Goal: Information Seeking & Learning: Learn about a topic

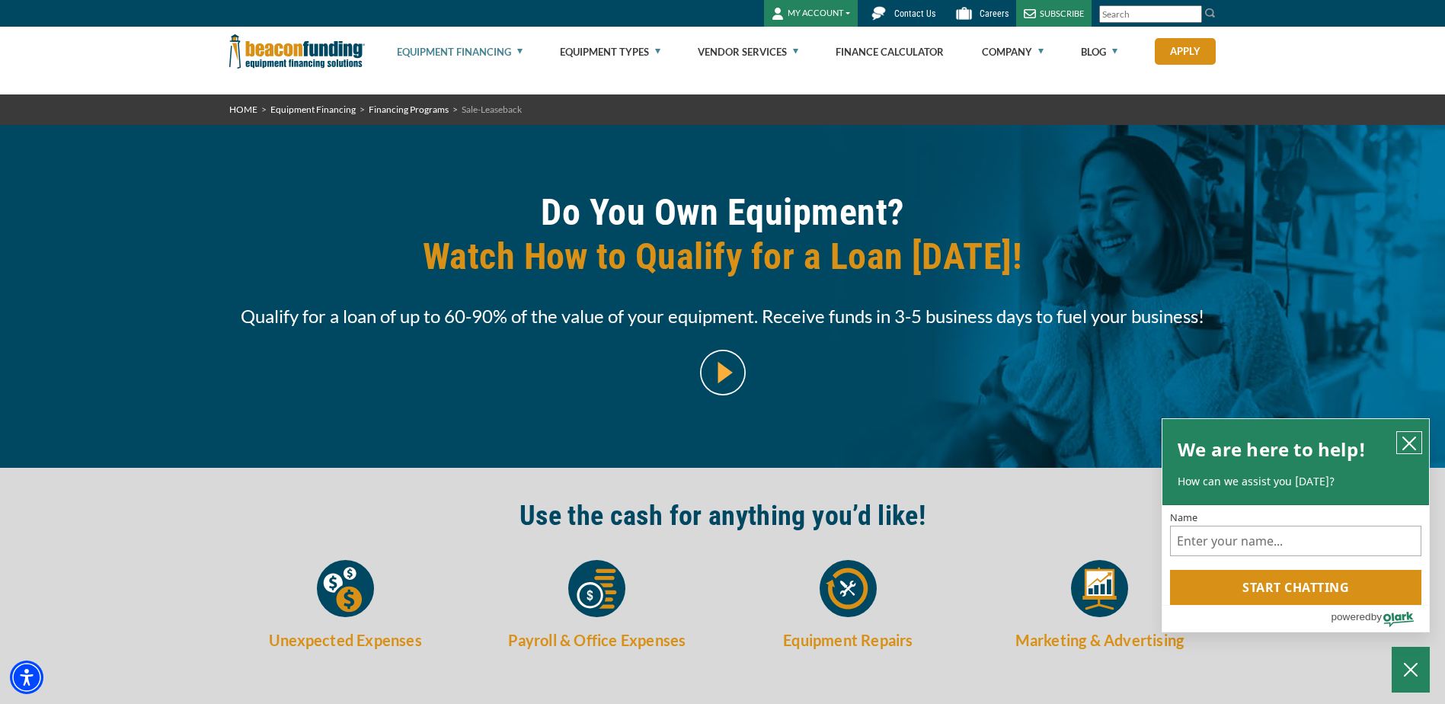
click at [1412, 440] on icon "close chatbox" at bounding box center [1408, 443] width 15 height 15
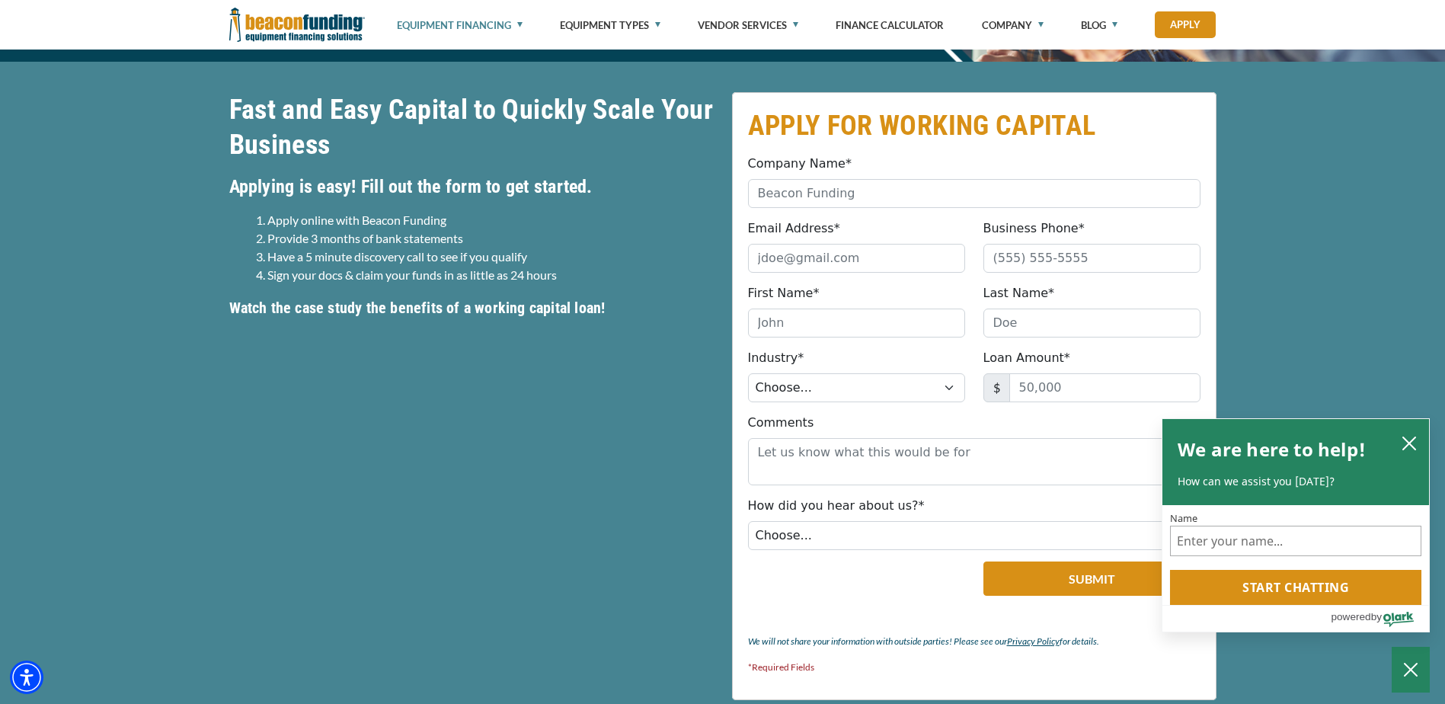
scroll to position [381, 0]
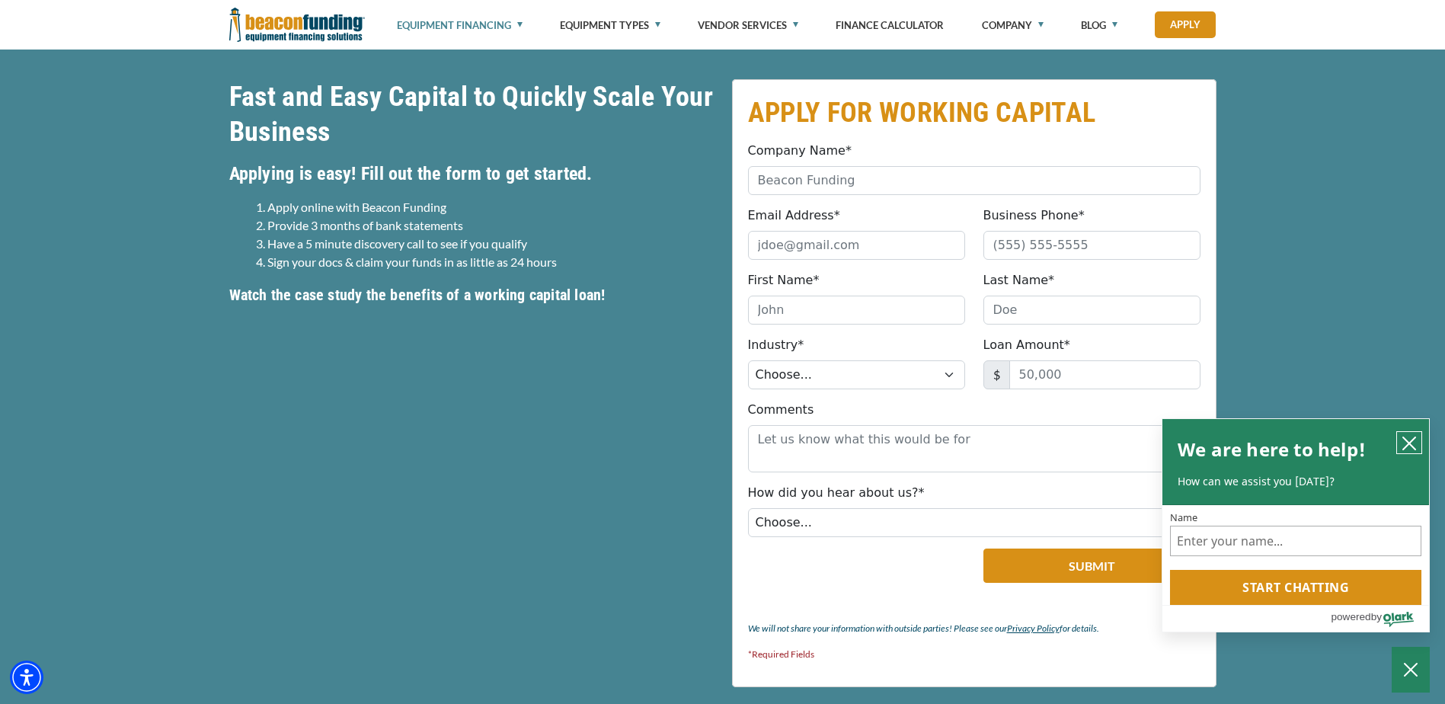
click at [1408, 444] on icon "close chatbox" at bounding box center [1408, 443] width 15 height 15
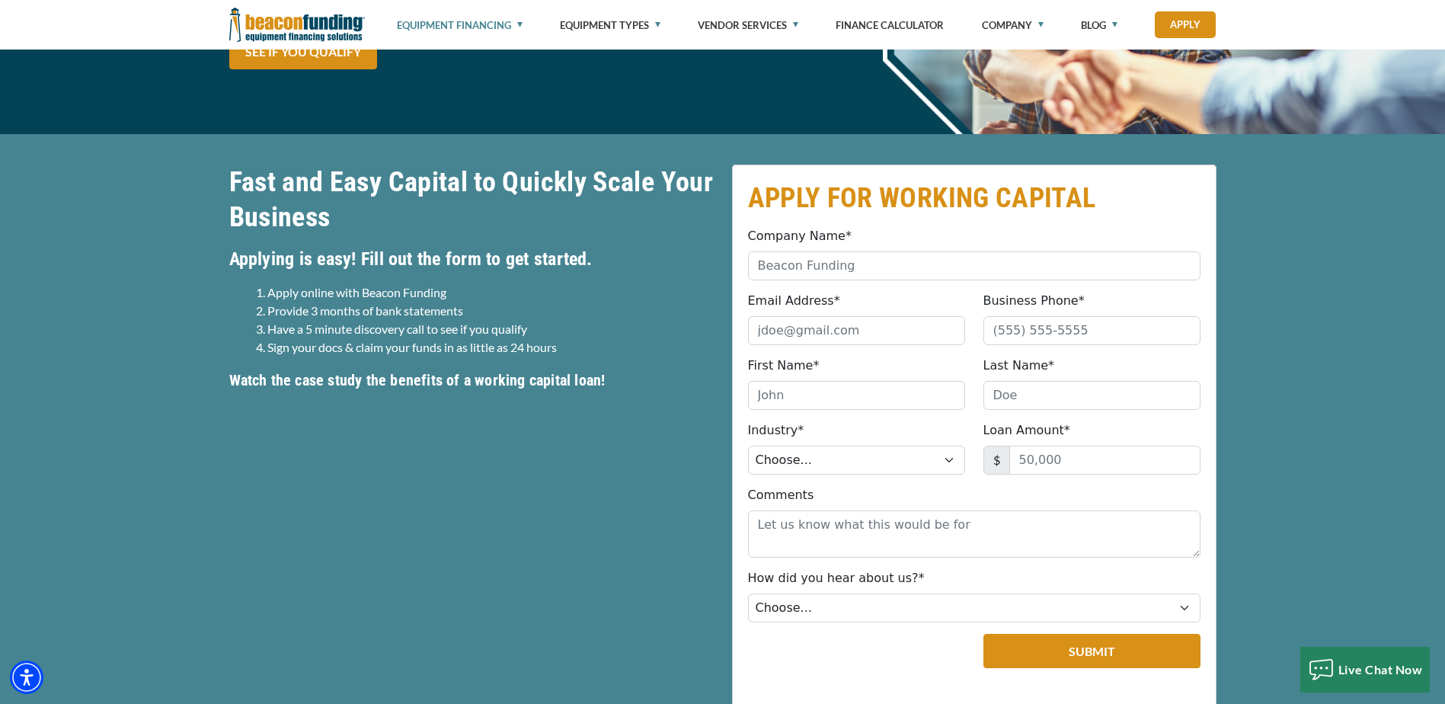
scroll to position [305, 0]
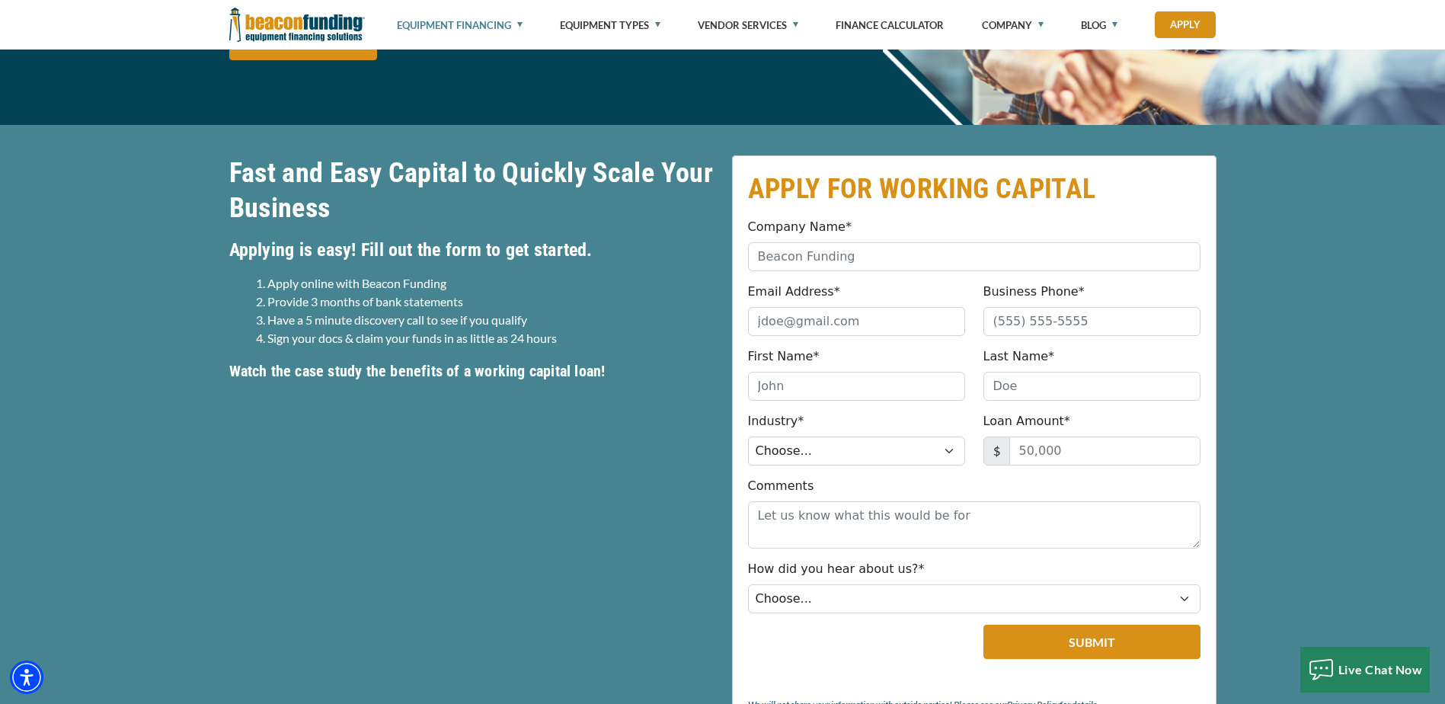
click at [283, 311] on li "Have a 5 minute discovery call to see if you qualify" at bounding box center [490, 320] width 446 height 18
drag, startPoint x: 283, startPoint y: 311, endPoint x: 295, endPoint y: 320, distance: 14.2
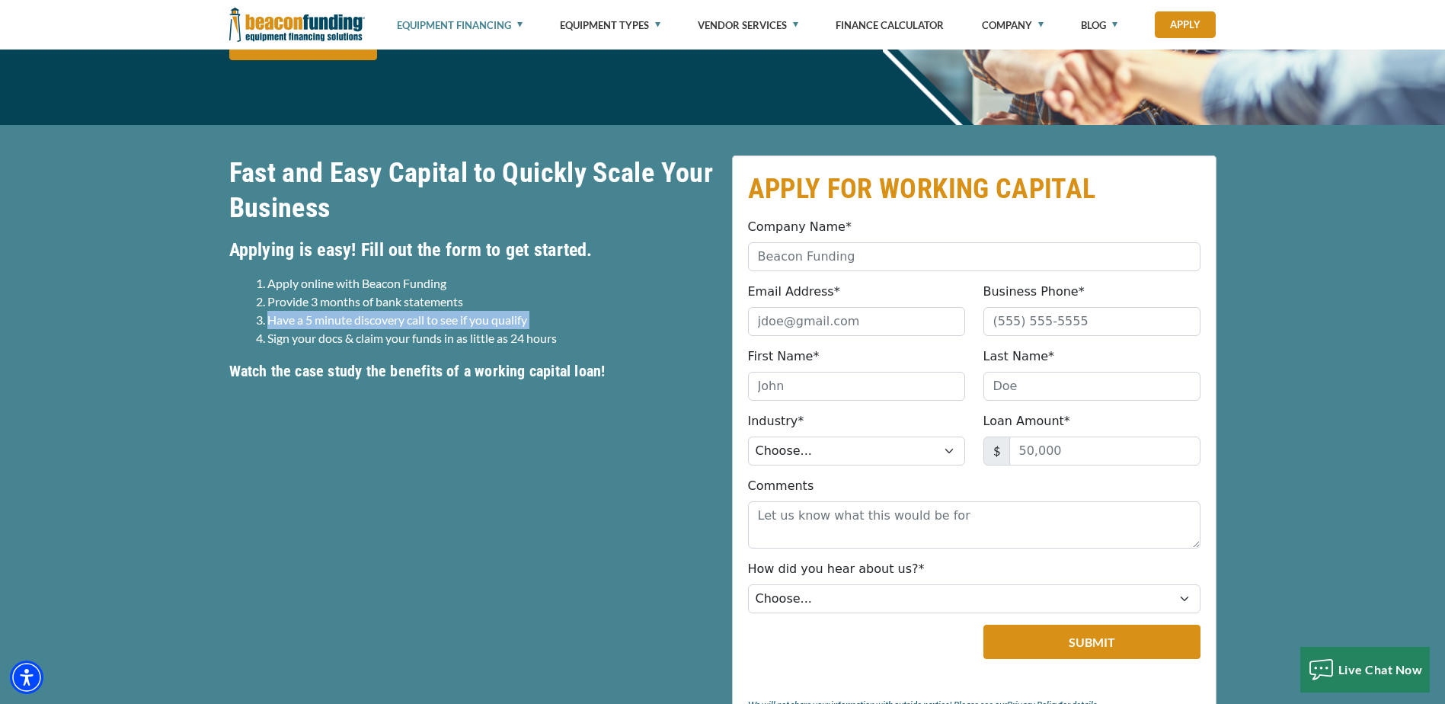
click at [295, 320] on li "Have a 5 minute discovery call to see if you qualify" at bounding box center [490, 320] width 446 height 18
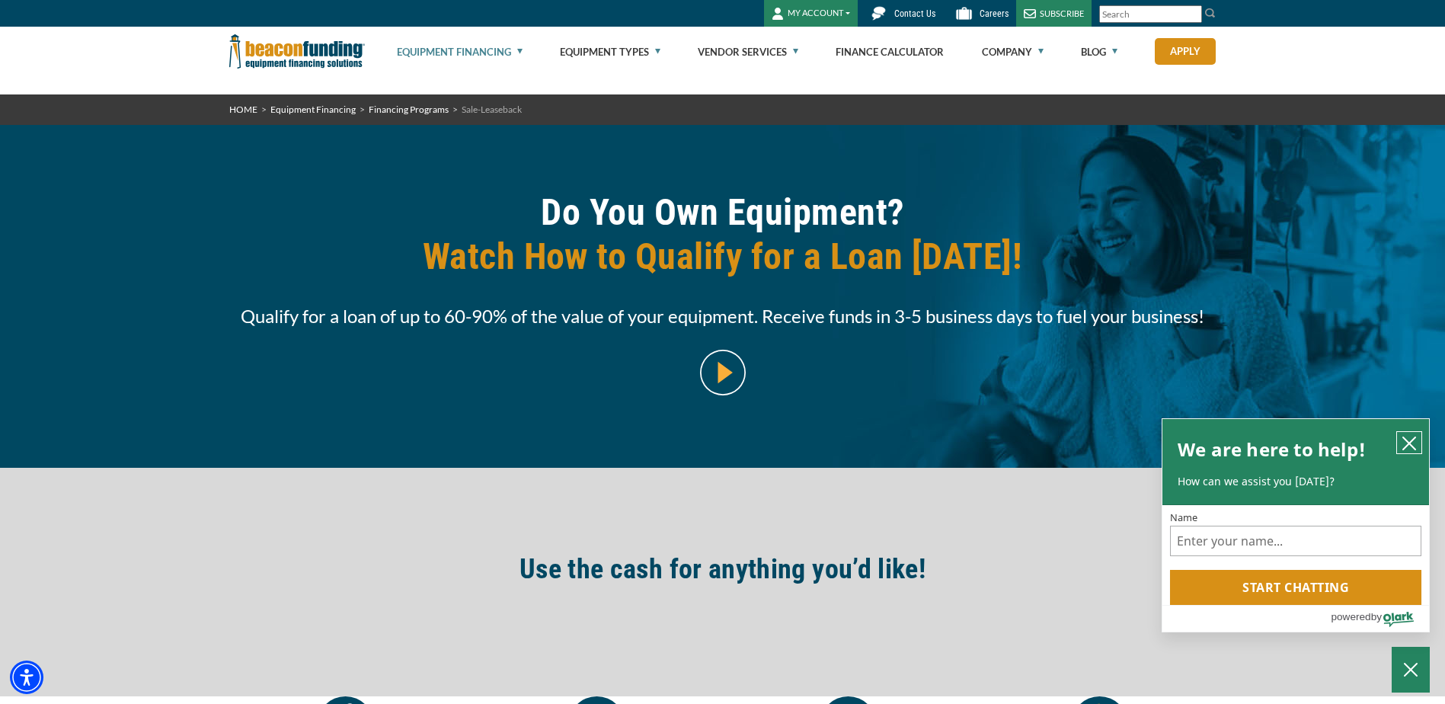
click at [1404, 439] on icon "close chatbox" at bounding box center [1408, 443] width 15 height 15
